Goal: Task Accomplishment & Management: Use online tool/utility

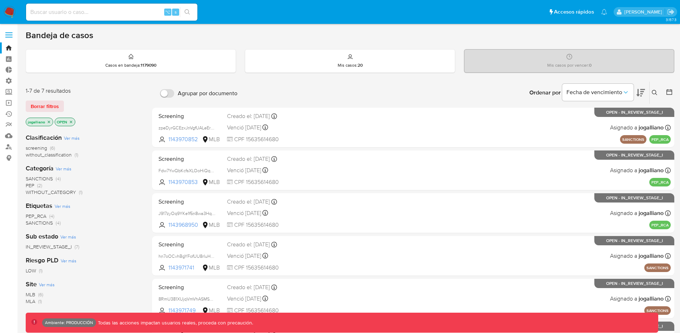
click at [115, 14] on input at bounding box center [111, 11] width 171 height 9
paste input "754004"
type input "754004"
click at [10, 34] on label at bounding box center [9, 34] width 18 height 15
click at [0, 0] on input "checkbox" at bounding box center [0, 0] width 0 height 0
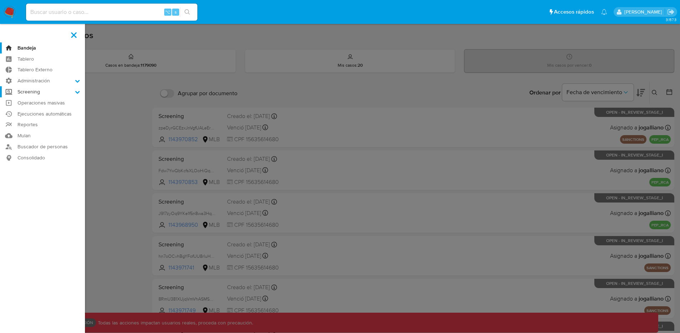
click at [50, 95] on label "Screening" at bounding box center [42, 91] width 85 height 11
click at [0, 0] on input "Screening" at bounding box center [0, 0] width 0 height 0
click at [51, 119] on link "Búsqueda en Listas" at bounding box center [42, 119] width 85 height 9
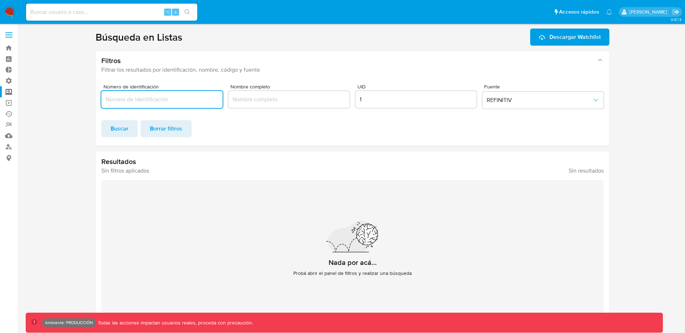
click at [393, 99] on input "1" at bounding box center [416, 99] width 121 height 9
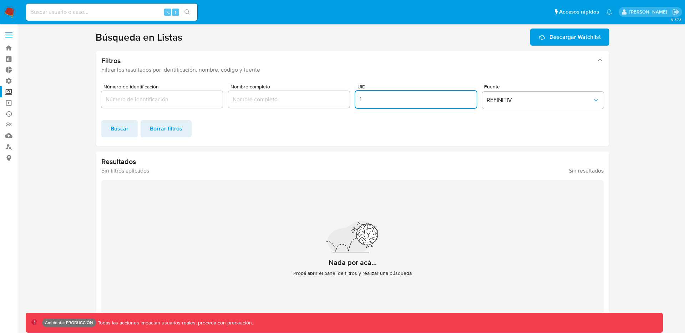
click at [393, 99] on input "1" at bounding box center [416, 99] width 121 height 9
click at [120, 125] on span "Buscar" at bounding box center [120, 129] width 18 height 16
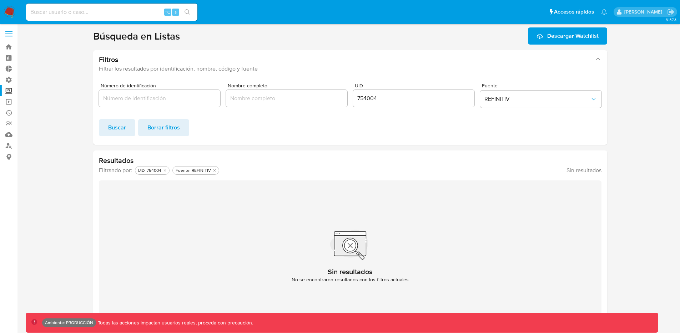
scroll to position [1, 0]
click at [375, 99] on input "754004" at bounding box center [413, 98] width 121 height 9
paste input "5"
click at [121, 126] on span "Buscar" at bounding box center [117, 128] width 18 height 16
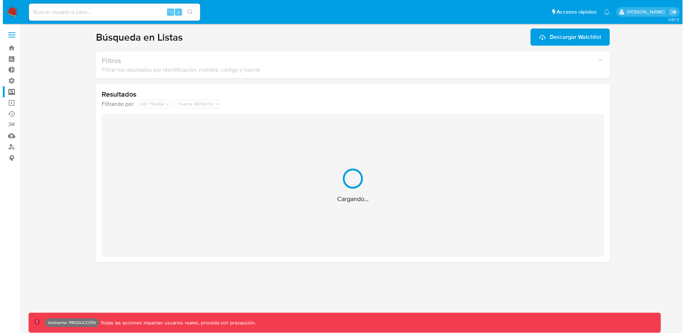
scroll to position [0, 0]
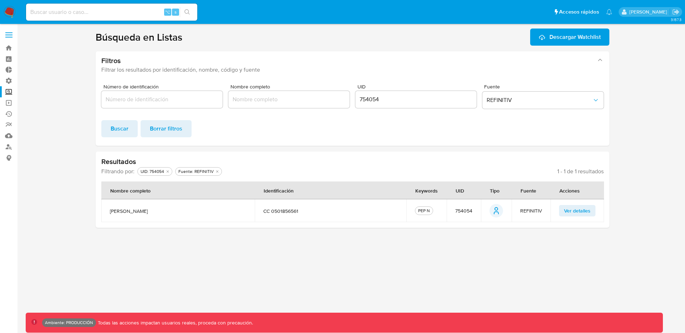
click at [585, 211] on span "Ver detalles" at bounding box center [577, 211] width 26 height 10
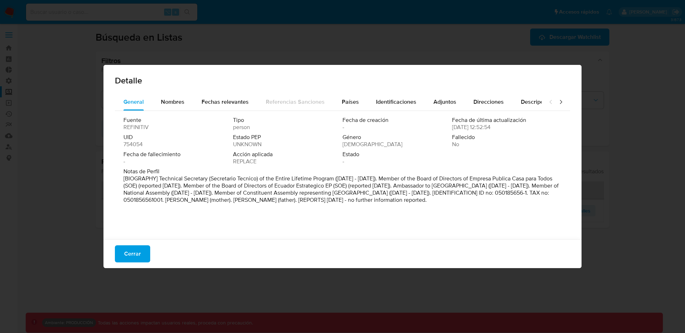
drag, startPoint x: 448, startPoint y: 130, endPoint x: 468, endPoint y: 131, distance: 20.0
click at [468, 131] on div "Fuente REFINITIV Tipo person Fecha de creación - Fecha de última actualización …" at bounding box center [343, 142] width 438 height 51
click at [469, 139] on span "Fallecido" at bounding box center [506, 137] width 108 height 7
drag, startPoint x: 470, startPoint y: 129, endPoint x: 448, endPoint y: 128, distance: 22.1
click at [448, 128] on div "Fuente REFINITIV Tipo person Fecha de creación - Fecha de última actualización …" at bounding box center [343, 142] width 438 height 51
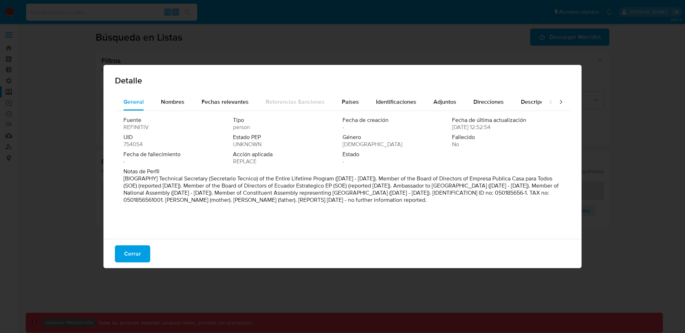
click at [457, 137] on span "Fallecido" at bounding box center [506, 137] width 108 height 7
click at [627, 105] on div "Detalle General Nombres Fechas relevantes Referencias Sanciones Países Identifi…" at bounding box center [342, 166] width 685 height 333
click at [632, 114] on div "Detalle General Nombres Fechas relevantes Referencias Sanciones Países Identifi…" at bounding box center [342, 166] width 685 height 333
click at [136, 257] on span "Cerrar" at bounding box center [132, 254] width 17 height 16
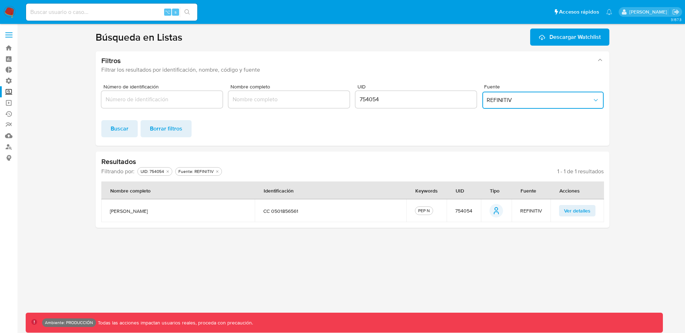
click at [518, 105] on button "REFINITIV" at bounding box center [543, 100] width 121 height 17
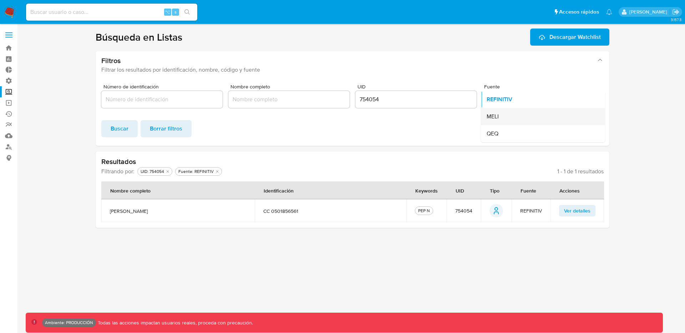
click at [522, 116] on div "MELI" at bounding box center [541, 116] width 109 height 17
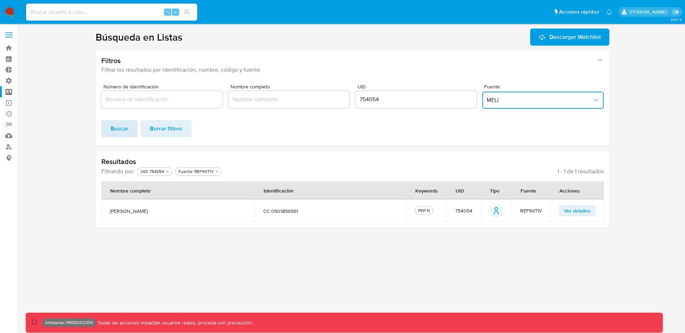
click at [124, 129] on span "Buscar" at bounding box center [120, 129] width 18 height 16
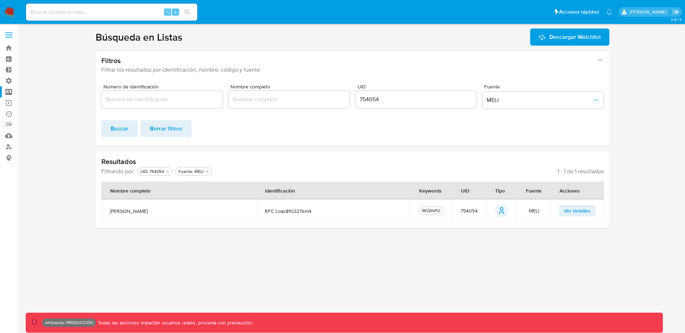
click at [585, 214] on span "Ver detalles" at bounding box center [577, 211] width 26 height 10
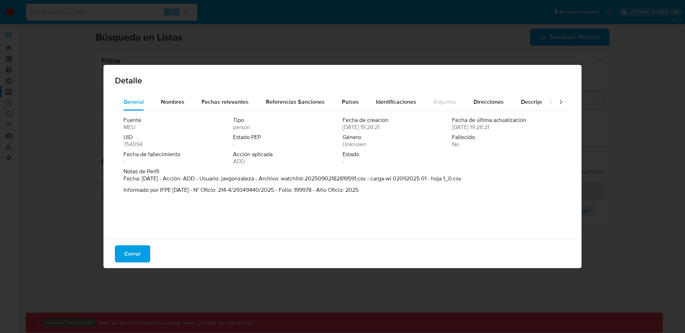
drag, startPoint x: 449, startPoint y: 129, endPoint x: 478, endPoint y: 132, distance: 28.8
click at [481, 129] on span "[DATE] 19:28:21" at bounding box center [470, 127] width 37 height 7
drag, startPoint x: 446, startPoint y: 122, endPoint x: 469, endPoint y: 131, distance: 24.4
click at [469, 131] on div "Fecha de última actualización [DATE] 19:28:21" at bounding box center [507, 124] width 110 height 14
click at [482, 142] on div "Fallecido No" at bounding box center [507, 141] width 110 height 14
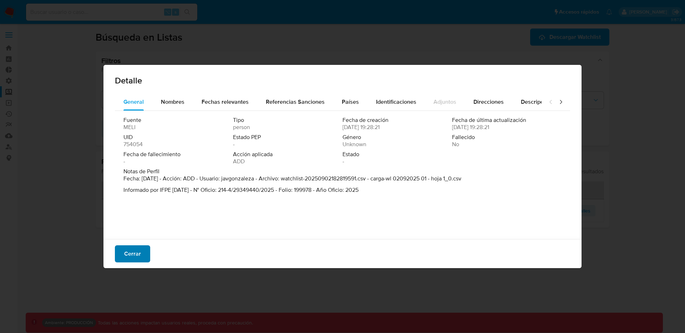
click at [124, 250] on button "Cerrar" at bounding box center [132, 254] width 35 height 17
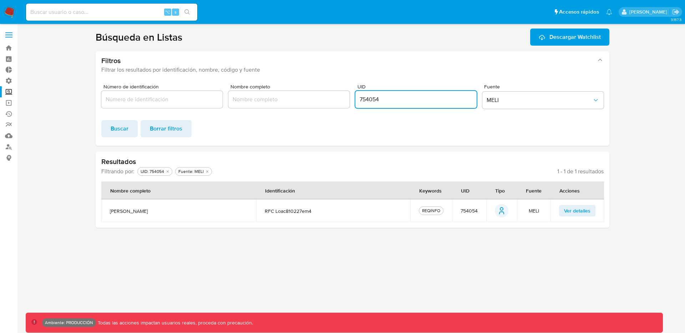
click at [373, 99] on input "754054" at bounding box center [416, 99] width 121 height 9
paste input "22"
click at [121, 127] on span "Buscar" at bounding box center [120, 129] width 18 height 16
click at [595, 210] on button "Ver detalles" at bounding box center [577, 210] width 36 height 11
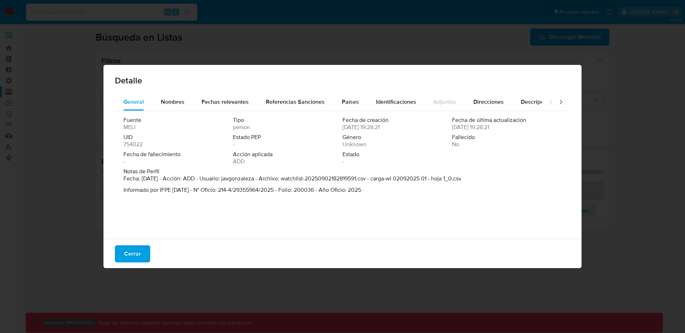
click at [134, 249] on span "Cerrar" at bounding box center [132, 254] width 17 height 16
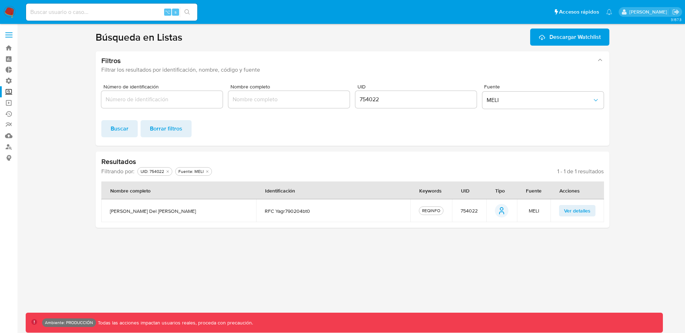
click at [386, 100] on input "754022" at bounding box center [416, 99] width 121 height 9
paste input "0"
type input "754020"
click at [122, 128] on span "Buscar" at bounding box center [120, 129] width 18 height 16
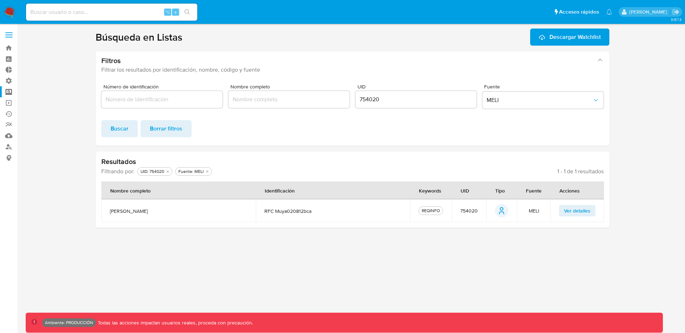
click at [583, 212] on span "Ver detalles" at bounding box center [577, 211] width 26 height 10
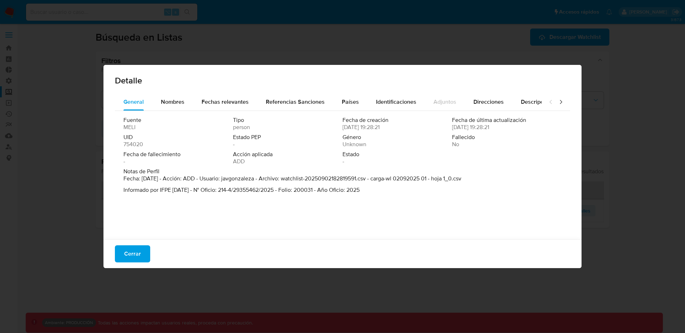
click at [386, 32] on div "Detalle General Nombres Fechas relevantes Referencias Sanciones Países Identifi…" at bounding box center [342, 166] width 685 height 333
click at [134, 247] on span "Cerrar" at bounding box center [132, 254] width 17 height 16
